Goal: Navigation & Orientation: Find specific page/section

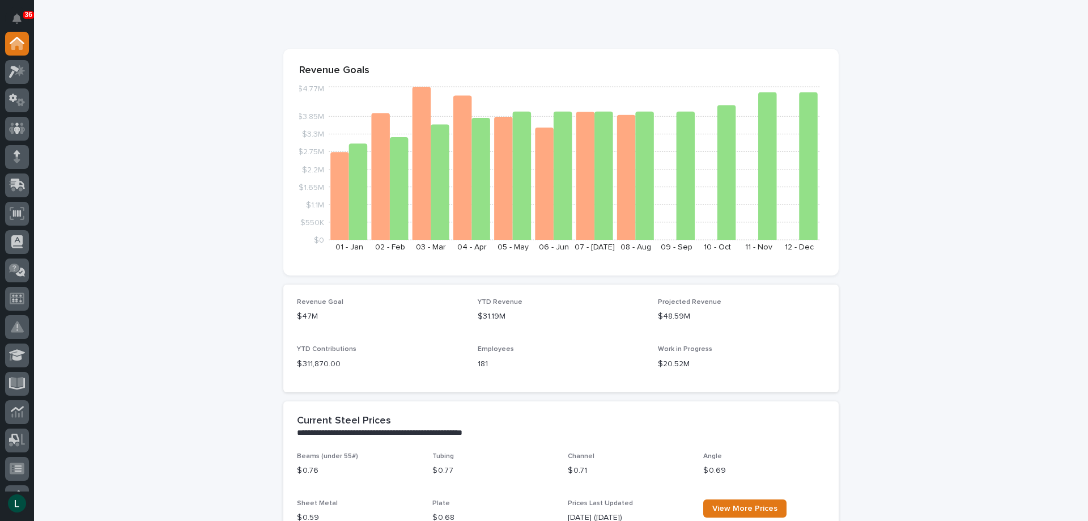
scroll to position [57, 0]
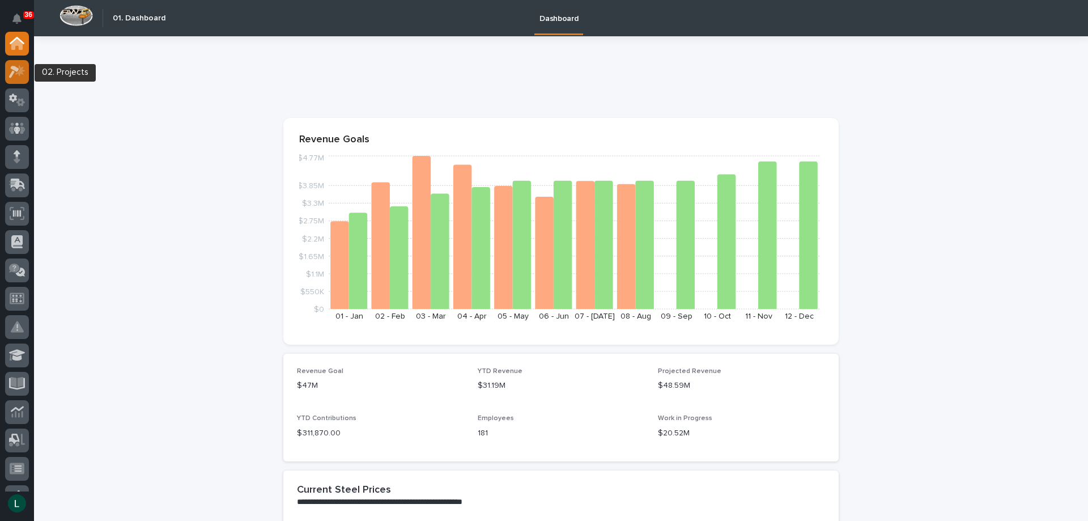
click at [16, 69] on icon at bounding box center [14, 72] width 10 height 12
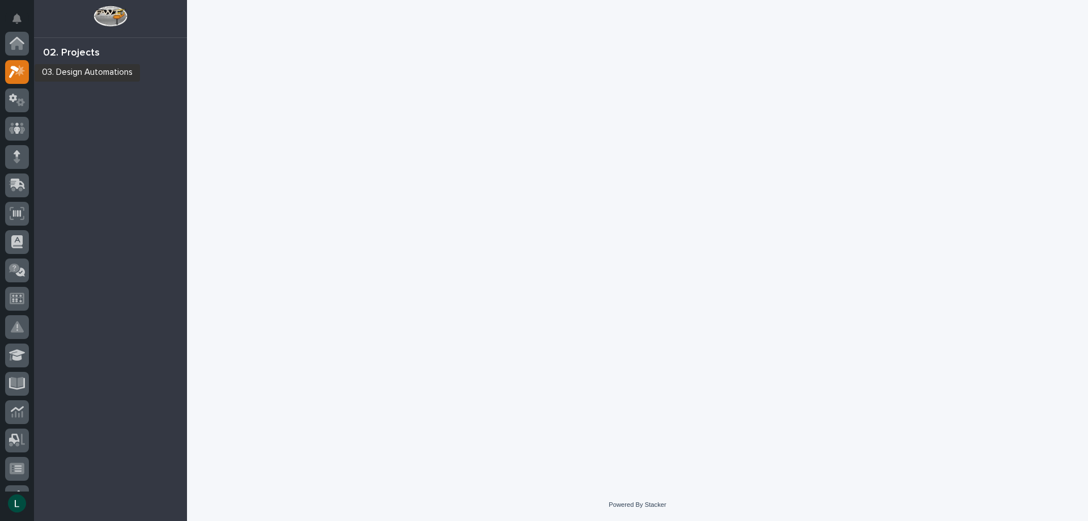
scroll to position [28, 0]
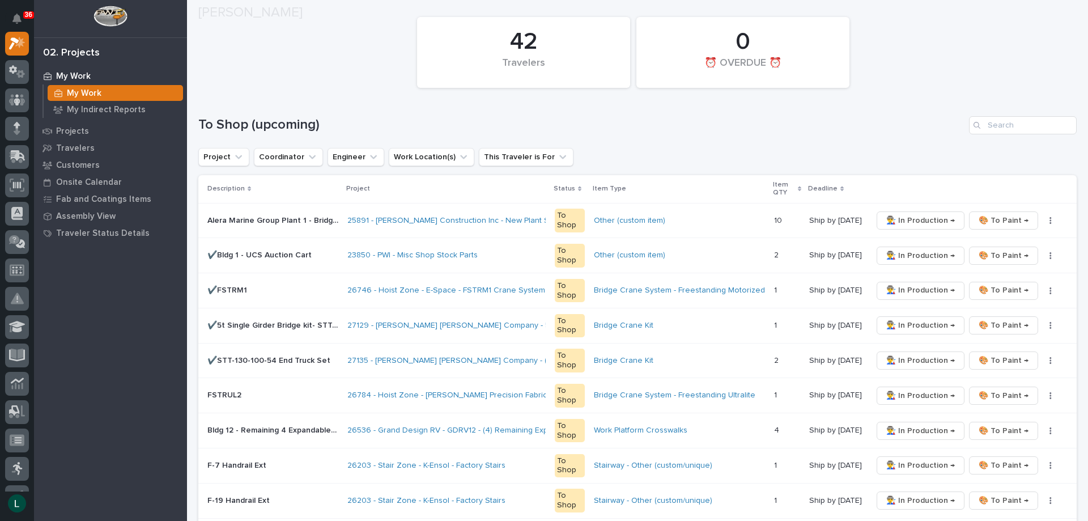
scroll to position [113, 0]
